Goal: Task Accomplishment & Management: Use online tool/utility

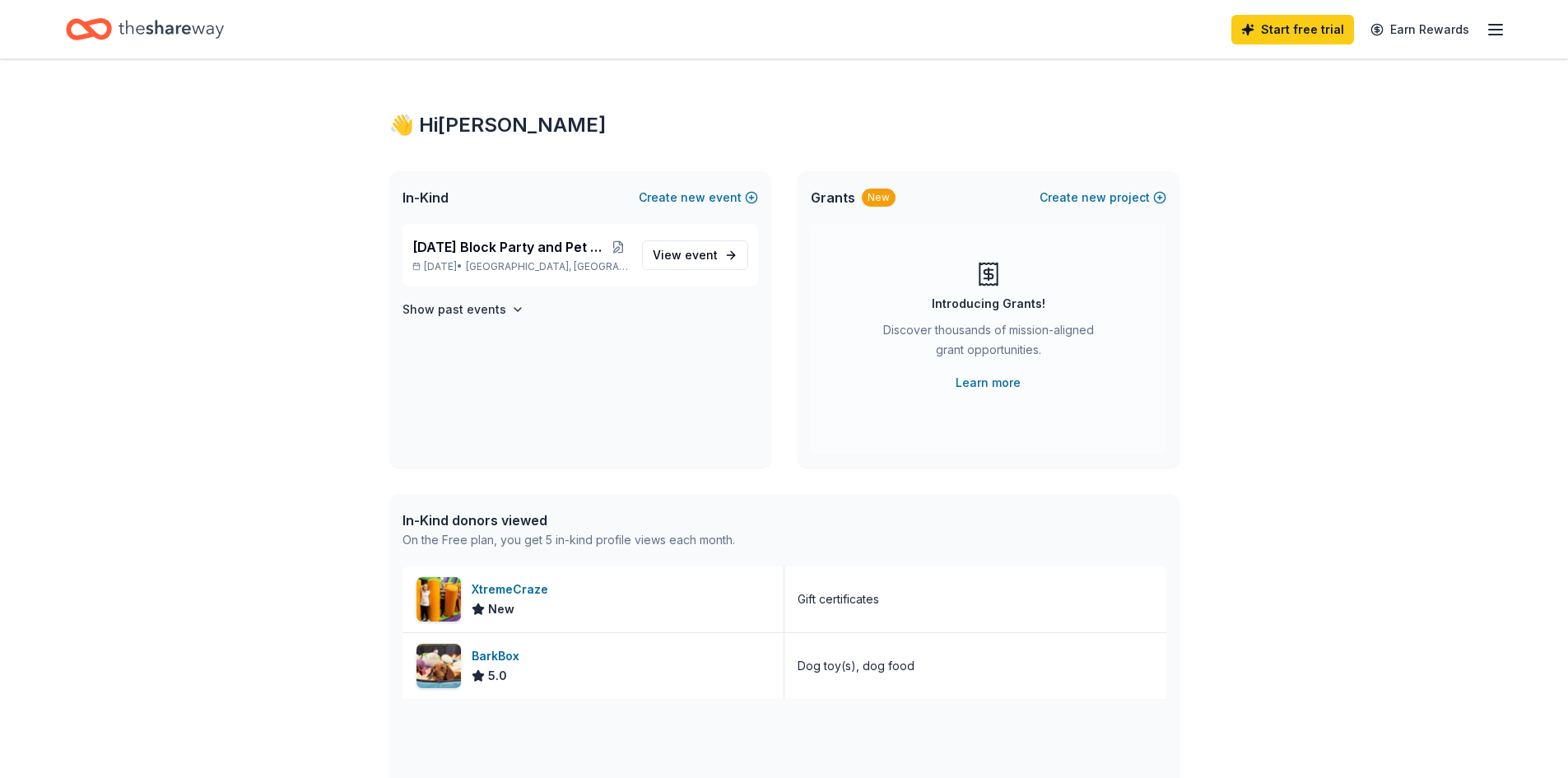
click at [161, 23] on icon "Home" at bounding box center [171, 30] width 106 height 34
click at [87, 28] on icon "Home" at bounding box center [97, 29] width 26 height 16
click at [169, 30] on icon "Home" at bounding box center [171, 29] width 106 height 18
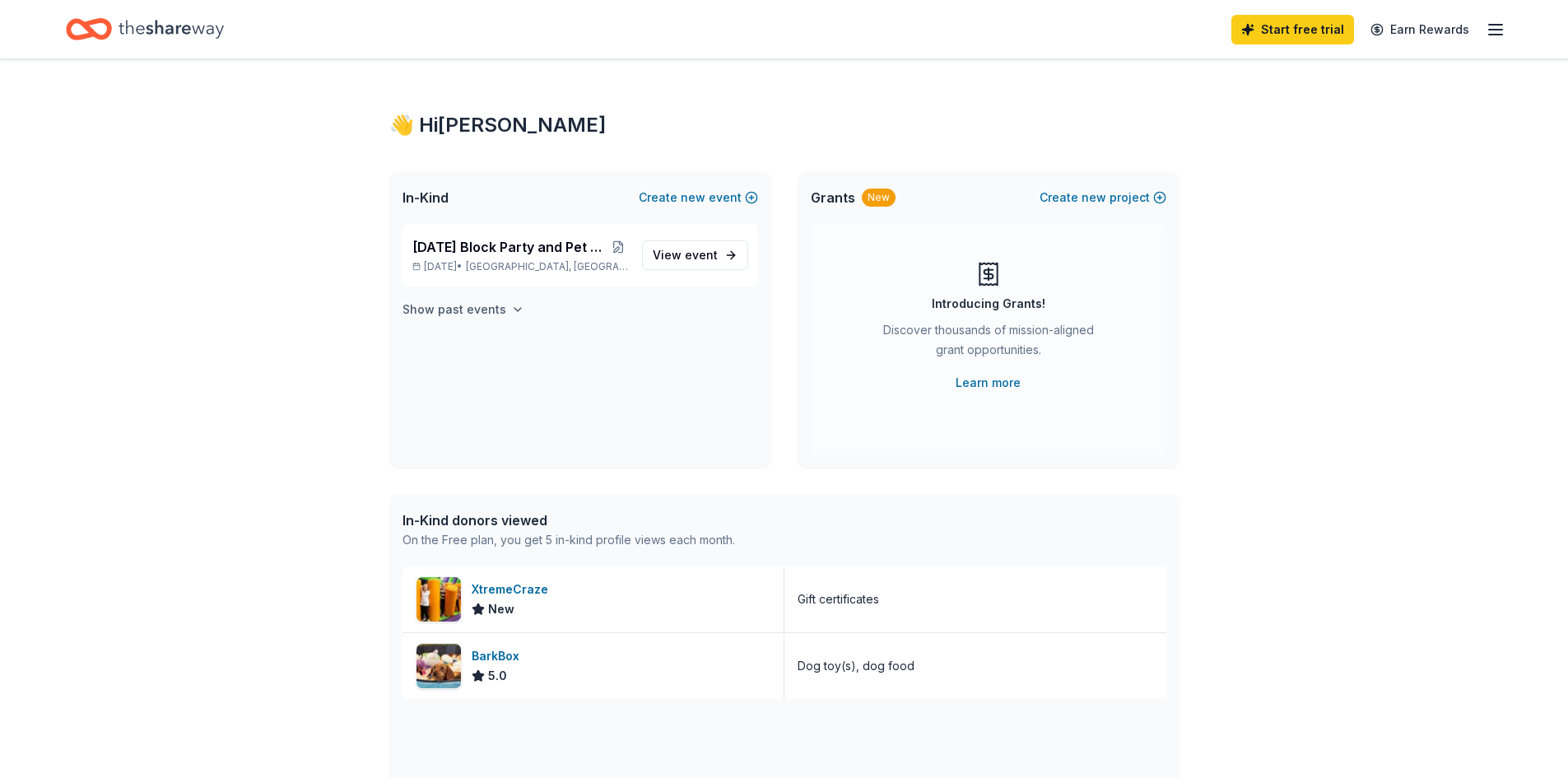
click at [481, 315] on h4 "Show past events" at bounding box center [455, 310] width 104 height 20
click at [417, 121] on div "👋 Hi [PERSON_NAME]" at bounding box center [784, 124] width 790 height 26
click at [677, 264] on span "View event" at bounding box center [685, 255] width 65 height 20
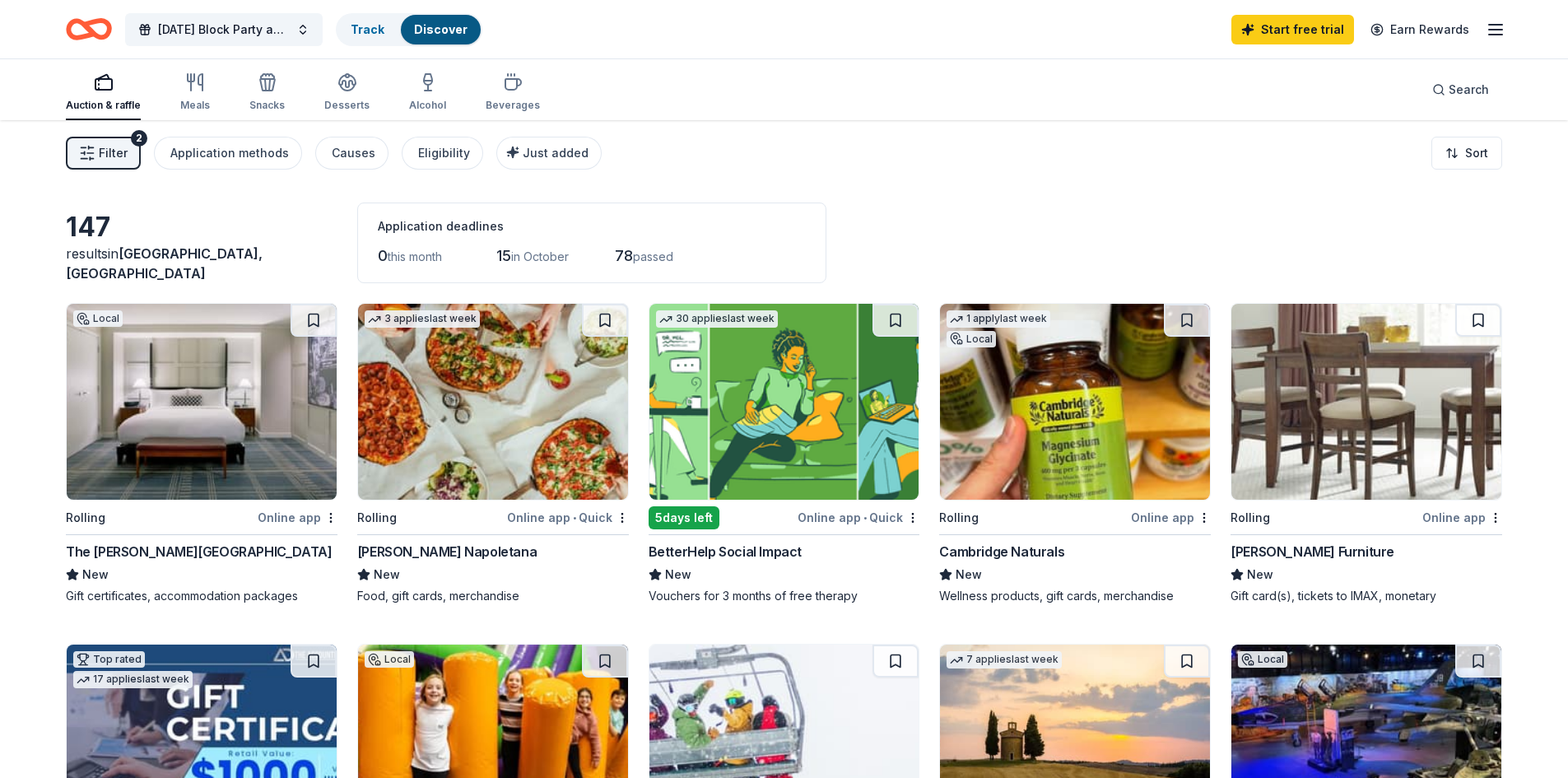
click at [1466, 158] on html "[DATE] Block Party and Pet Spooktacular 2025 Track Discover Start free trial Ea…" at bounding box center [784, 389] width 1568 height 778
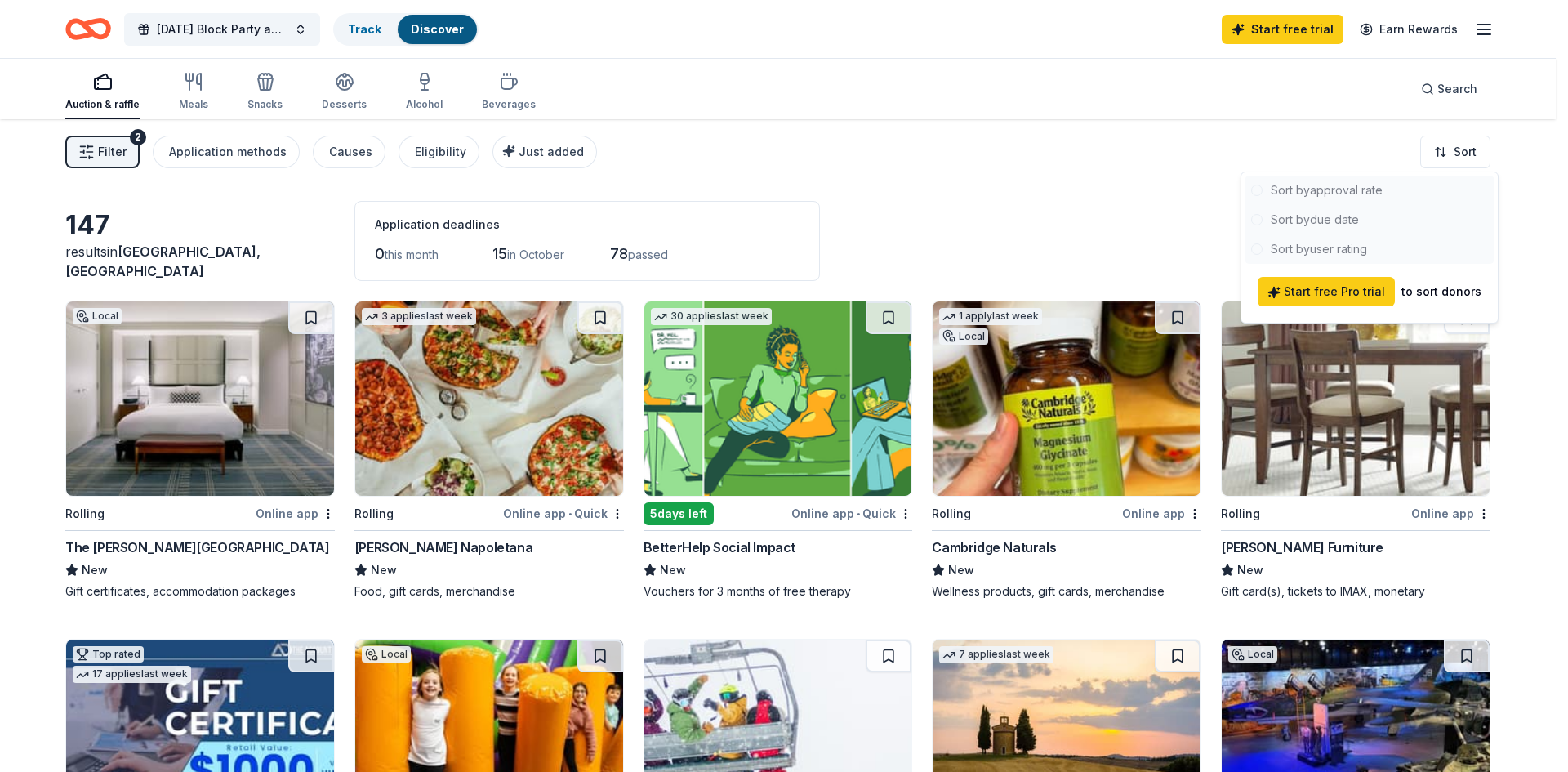
click at [1455, 148] on html "[DATE] Block Party and Pet Spooktacular 2025 Track Discover Start free trial Ea…" at bounding box center [784, 386] width 1568 height 772
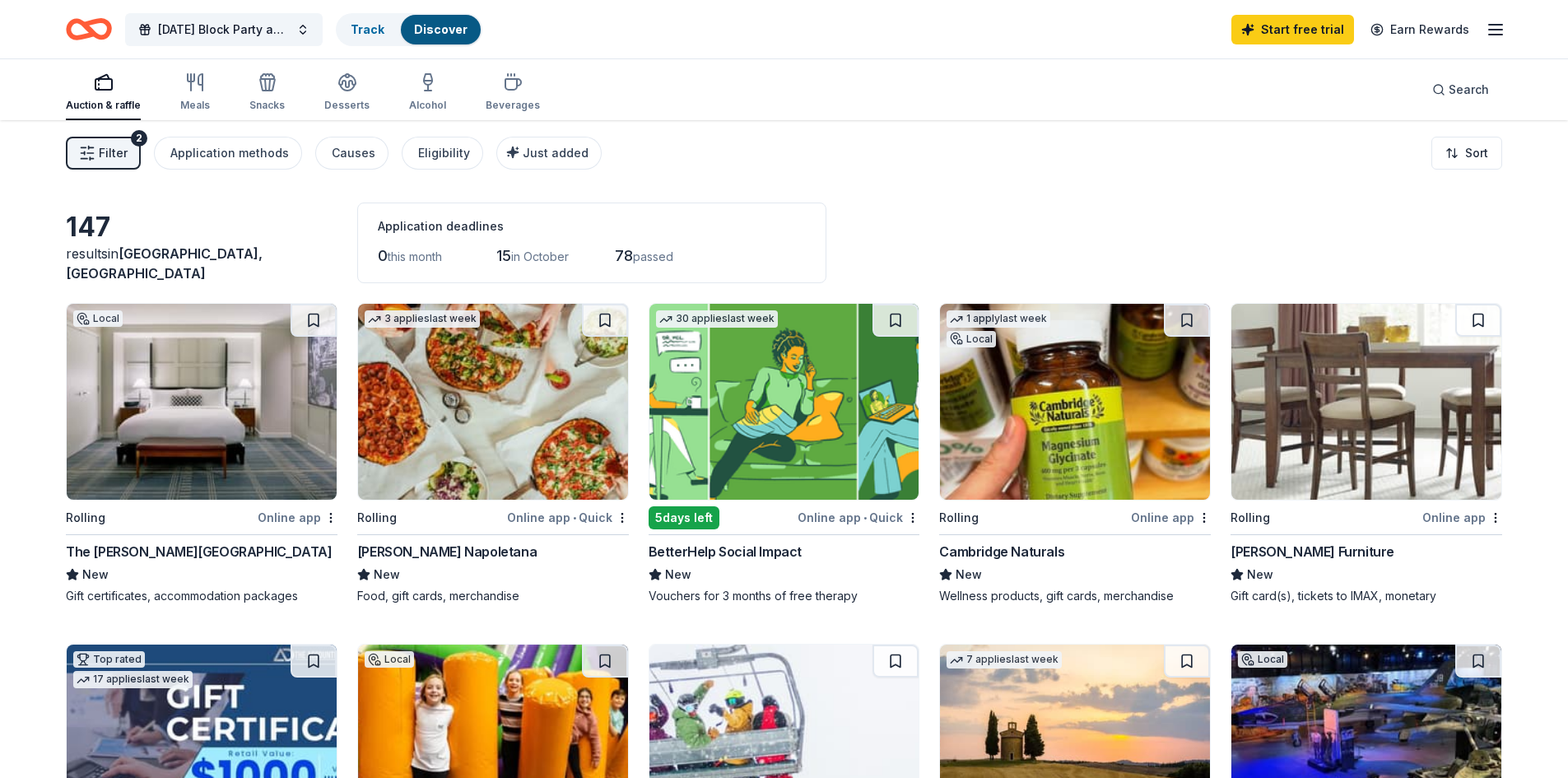
click at [117, 80] on div "button" at bounding box center [104, 82] width 75 height 20
